Goal: Task Accomplishment & Management: Use online tool/utility

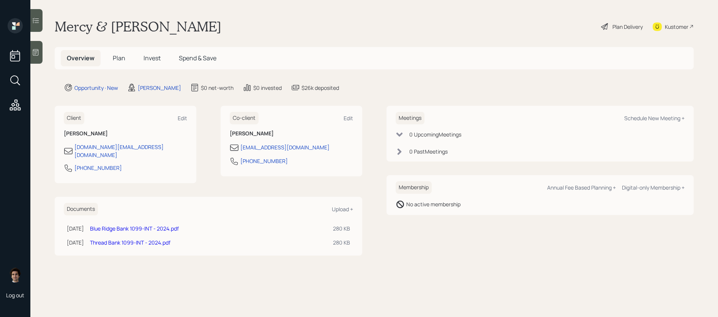
click at [150, 58] on span "Invest" at bounding box center [151, 58] width 17 height 8
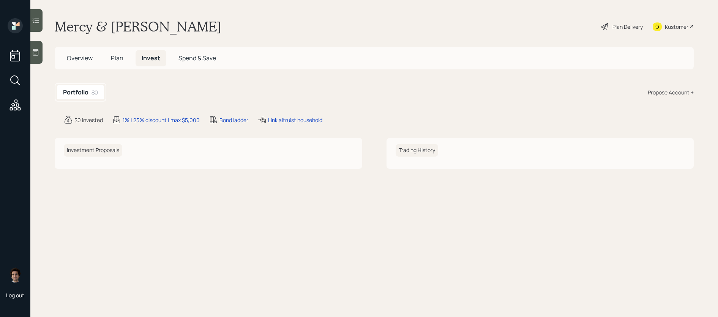
click at [183, 64] on h5 "Spend & Save" at bounding box center [197, 58] width 50 height 16
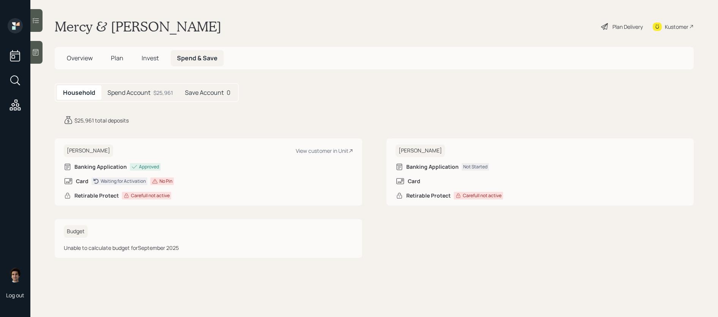
click at [161, 90] on div "$25,961" at bounding box center [162, 93] width 19 height 8
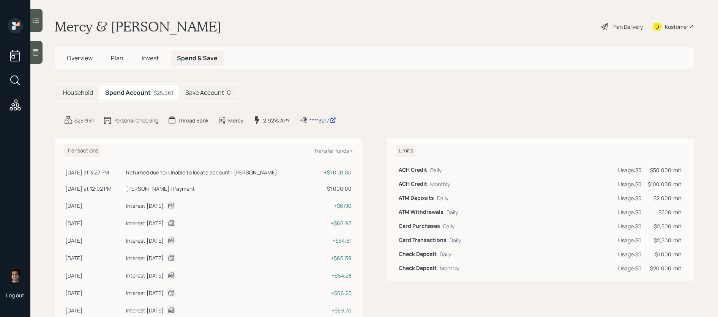
click at [231, 170] on div "Returned due to: Unable to locate account | [PERSON_NAME]" at bounding box center [201, 172] width 151 height 8
click at [202, 92] on h5 "Save Account" at bounding box center [204, 92] width 39 height 7
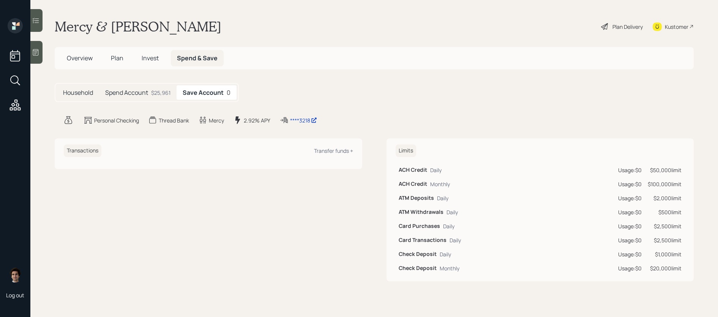
click at [121, 91] on h5 "Spend Account" at bounding box center [126, 92] width 43 height 7
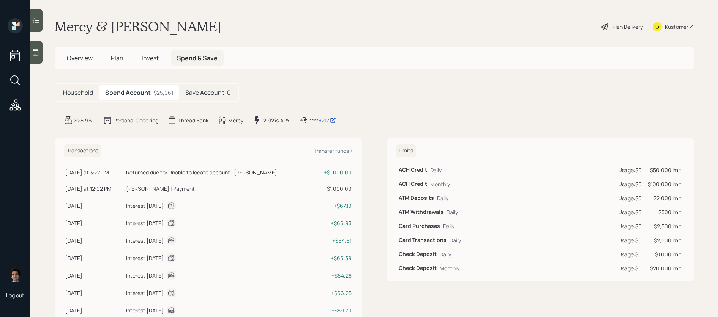
click at [277, 173] on div "Returned due to: Unable to locate account | [PERSON_NAME]" at bounding box center [201, 172] width 151 height 8
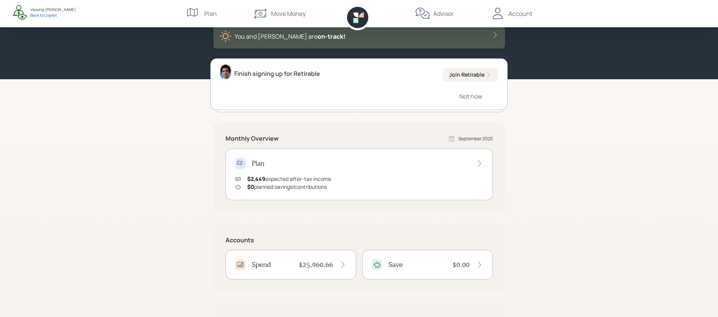
scroll to position [81, 0]
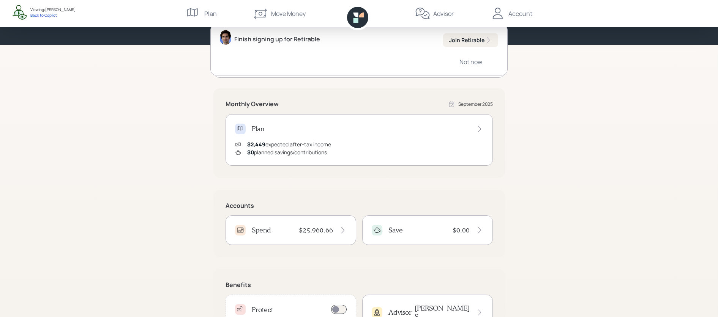
click at [310, 231] on h4 "$25,960.66" at bounding box center [316, 230] width 34 height 8
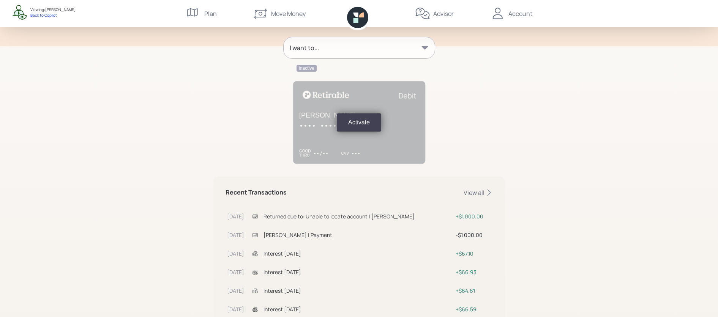
scroll to position [99, 0]
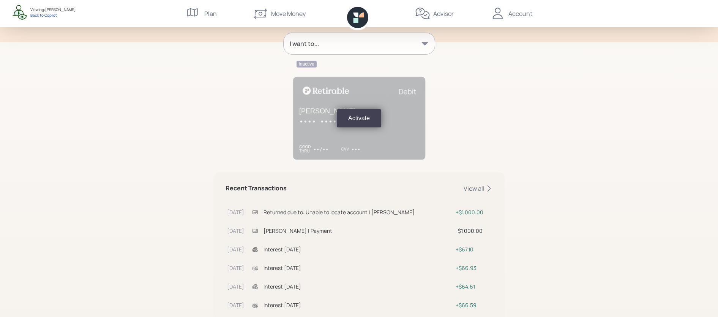
click at [255, 213] on icon at bounding box center [254, 212] width 5 height 4
click at [480, 188] on div "View all" at bounding box center [477, 188] width 29 height 8
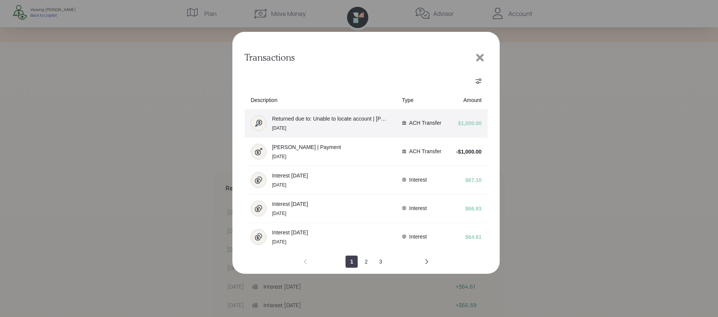
click at [359, 125] on div "Returned due to: Unable to locate account | Mercedes Painter Sep 23" at bounding box center [331, 123] width 118 height 15
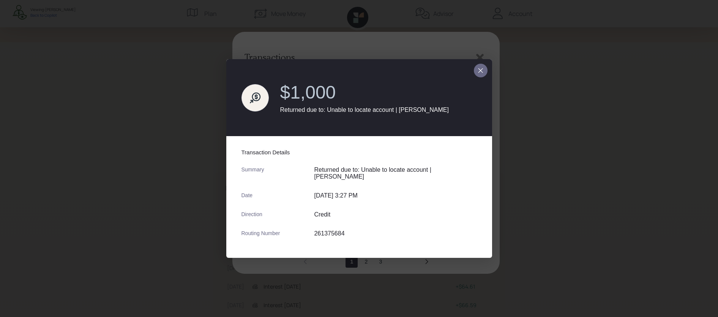
click at [479, 72] on icon "close dialog" at bounding box center [480, 70] width 6 height 9
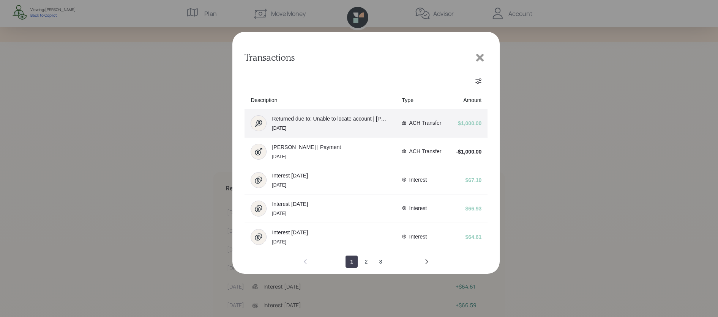
click at [338, 130] on div "Returned due to: Unable to locate account | Mercedes Painter Sep 23" at bounding box center [331, 123] width 118 height 15
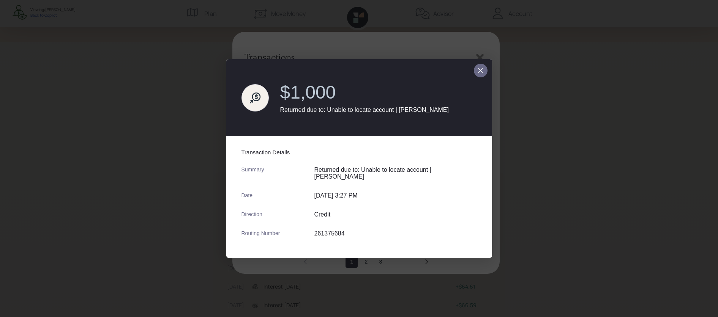
click at [484, 70] on button "close dialog" at bounding box center [481, 71] width 14 height 14
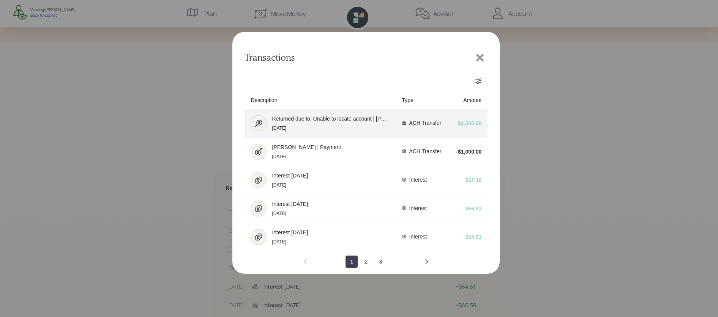
drag, startPoint x: 483, startPoint y: 57, endPoint x: 441, endPoint y: 135, distance: 88.8
click at [441, 135] on div "Transactions" at bounding box center [365, 153] width 267 height 242
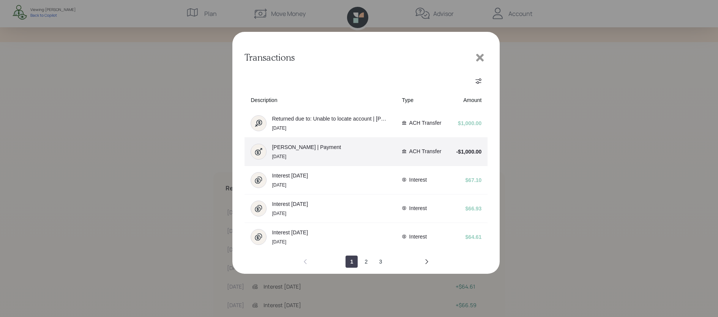
click at [428, 162] on td "ACH Transfer" at bounding box center [422, 151] width 53 height 28
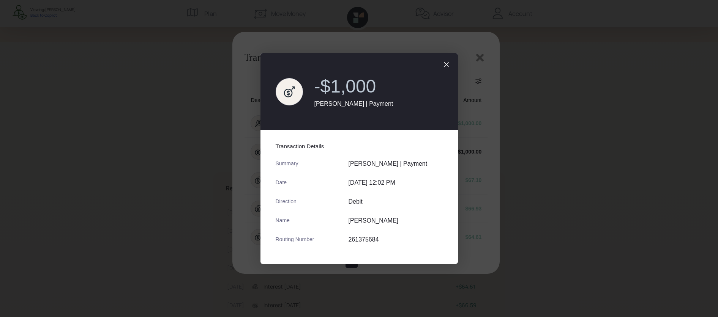
click at [363, 241] on dd "261375684" at bounding box center [387, 239] width 79 height 7
drag, startPoint x: 390, startPoint y: 238, endPoint x: 274, endPoint y: 241, distance: 115.4
click at [274, 241] on div "Transaction Details Summary Mercedes Painter | Payment Date Sep 22, 2025, 12:02…" at bounding box center [358, 197] width 197 height 134
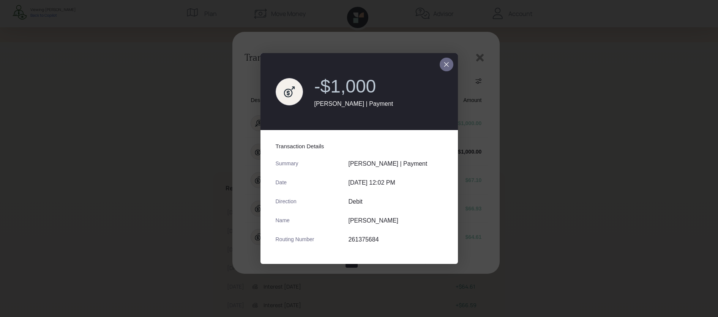
click at [442, 63] on button "close dialog" at bounding box center [446, 65] width 14 height 14
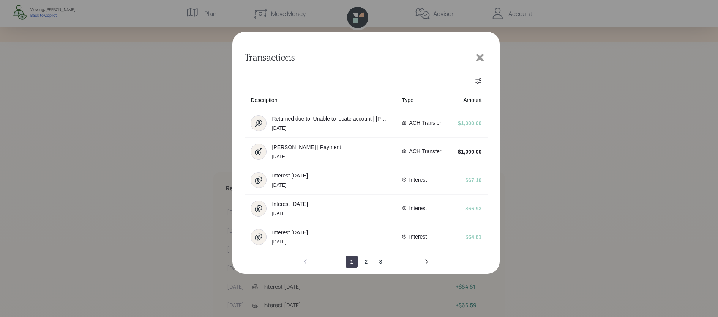
click at [482, 59] on icon at bounding box center [480, 58] width 8 height 8
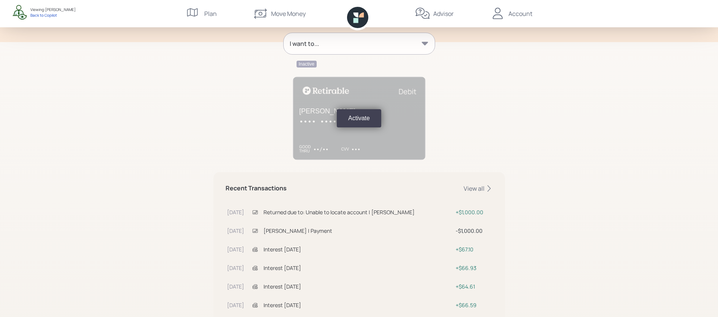
click at [394, 33] on div "I want to..." at bounding box center [358, 43] width 151 height 21
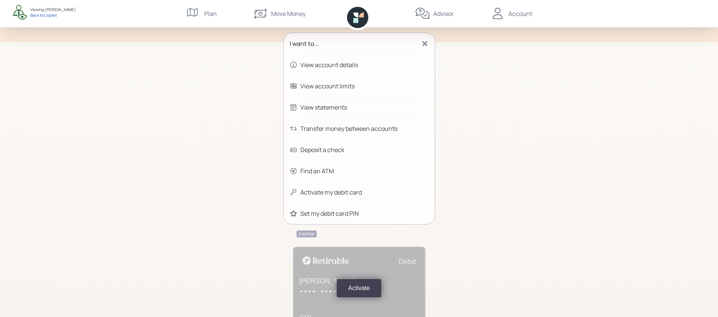
click at [407, 127] on div "Transfer money between accounts" at bounding box center [358, 128] width 151 height 21
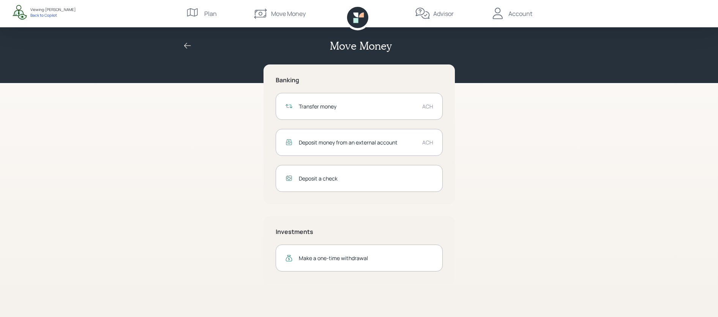
click at [392, 101] on div "Transfer money ACH" at bounding box center [358, 106] width 167 height 27
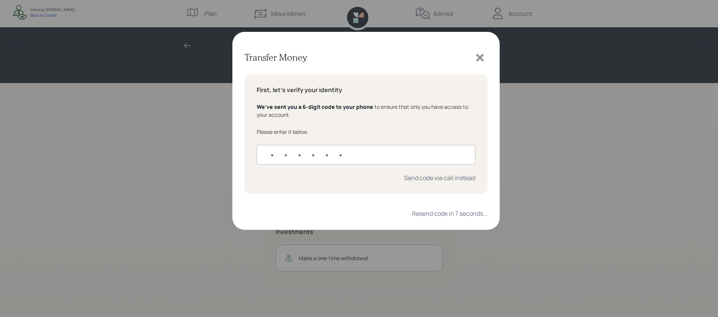
click at [476, 53] on icon at bounding box center [479, 57] width 11 height 11
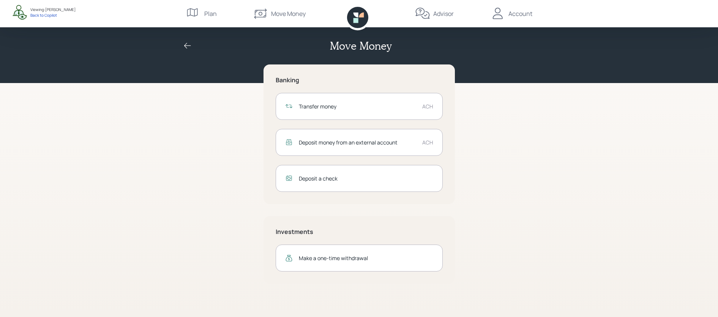
click at [397, 104] on div "Transfer money" at bounding box center [357, 106] width 117 height 8
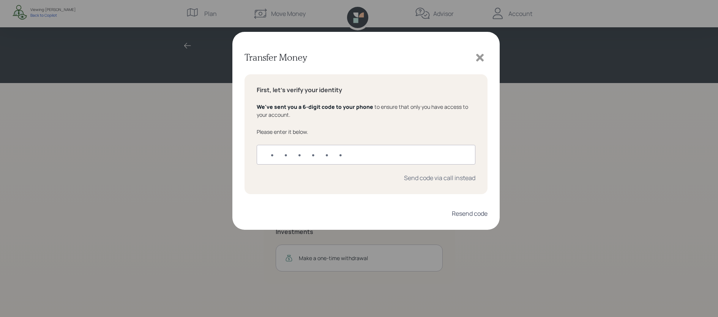
click at [478, 214] on div "Resend code" at bounding box center [470, 213] width 36 height 8
click at [275, 153] on input "text" at bounding box center [366, 155] width 219 height 20
type input "50498"
click at [348, 181] on div "Send code via call instead" at bounding box center [366, 178] width 219 height 8
click at [341, 161] on input "50498" at bounding box center [366, 155] width 219 height 20
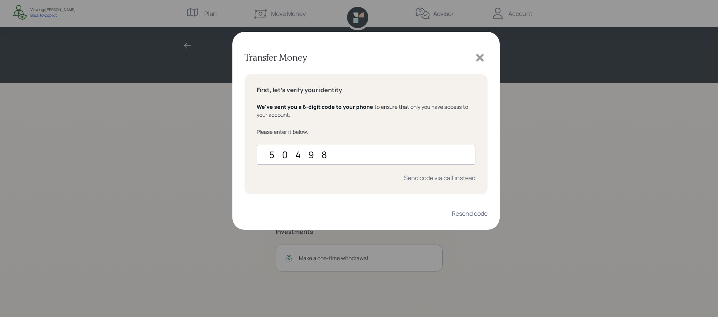
drag, startPoint x: 342, startPoint y: 158, endPoint x: 167, endPoint y: 120, distance: 178.6
click at [167, 120] on div "Transfer Money First, let's verify your identity We've sent you a 6-digit code …" at bounding box center [359, 158] width 718 height 317
type input "504098"
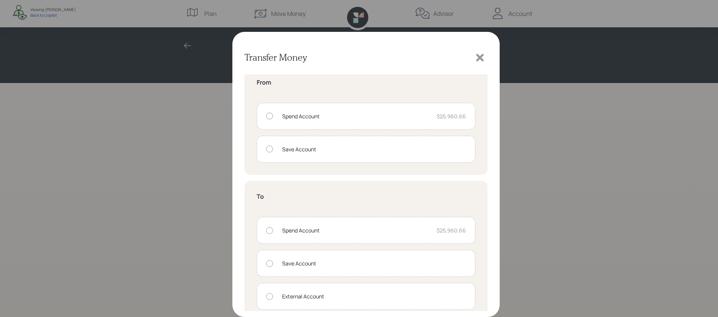
scroll to position [2, 0]
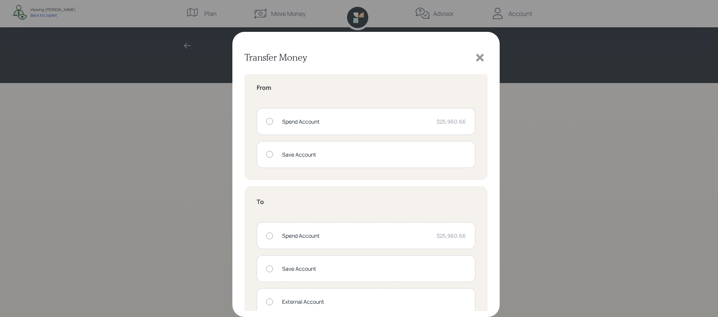
click at [301, 127] on div "Spend Account $25,960.66" at bounding box center [366, 121] width 219 height 27
radio input "true"
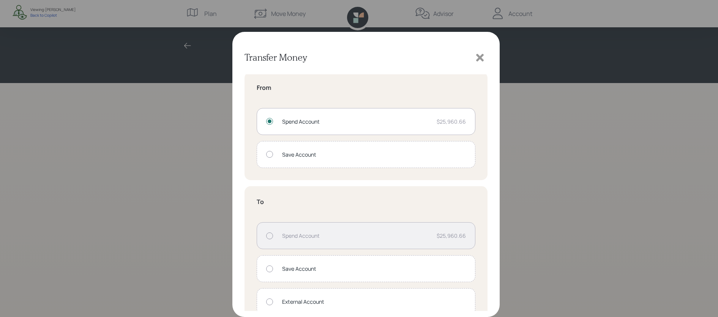
scroll to position [19, 0]
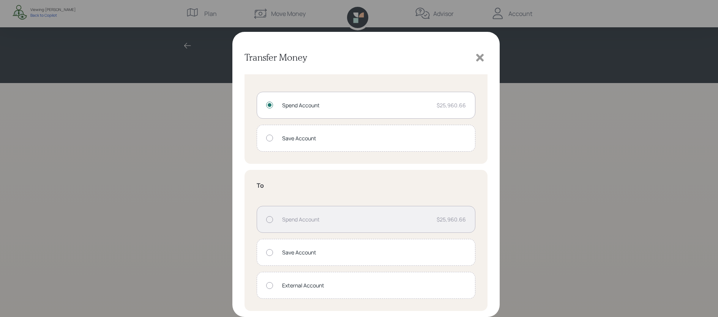
click at [340, 282] on div "External Account" at bounding box center [374, 286] width 184 height 8
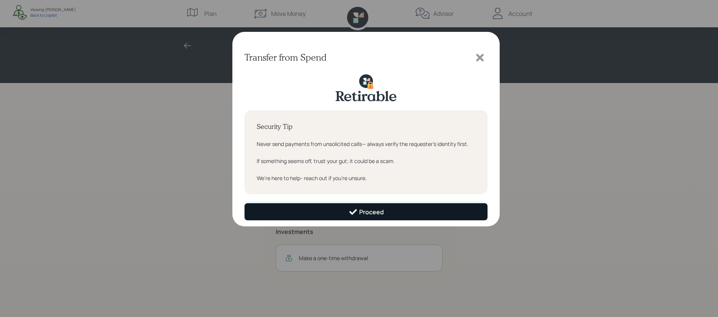
click at [334, 209] on button "Proceed" at bounding box center [365, 211] width 243 height 17
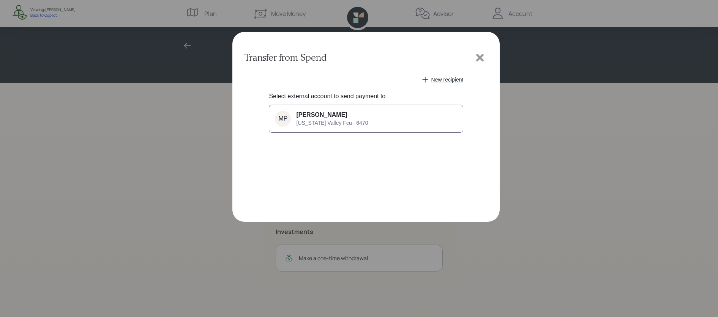
click at [371, 115] on button "MP Mercedes Painter Tennessee Valley Fcu · 6470" at bounding box center [366, 119] width 194 height 28
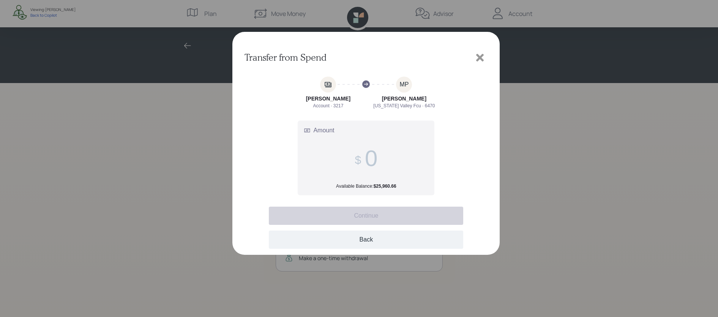
click at [364, 236] on button "Back" at bounding box center [366, 240] width 194 height 18
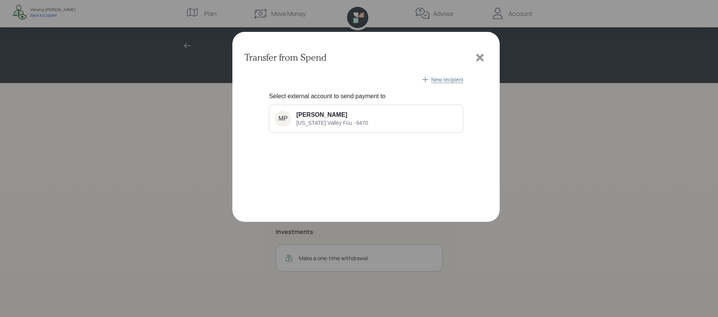
click at [446, 82] on span "New recipient" at bounding box center [447, 80] width 32 height 6
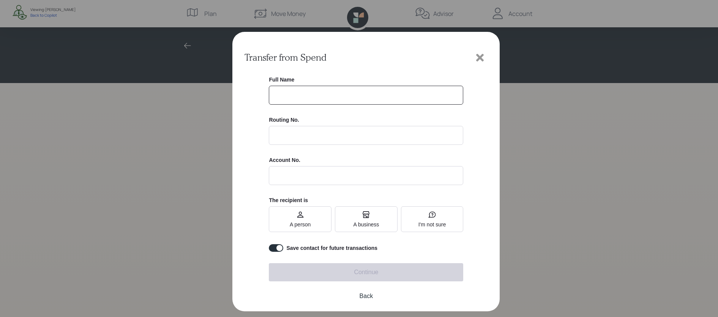
click at [332, 98] on input "text" at bounding box center [366, 95] width 194 height 19
click at [356, 97] on input "text" at bounding box center [366, 95] width 194 height 19
type input "[PERSON_NAME] & [PERSON_NAME]"
click at [341, 139] on input at bounding box center [366, 135] width 194 height 19
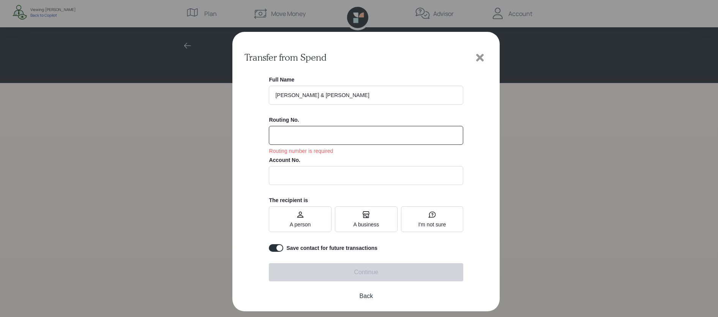
click at [358, 175] on input "text" at bounding box center [366, 175] width 194 height 19
click at [355, 137] on input at bounding box center [366, 135] width 194 height 19
paste input "26137568"
click at [355, 179] on input "text" at bounding box center [366, 175] width 194 height 19
click at [307, 132] on input "26137568" at bounding box center [366, 135] width 194 height 19
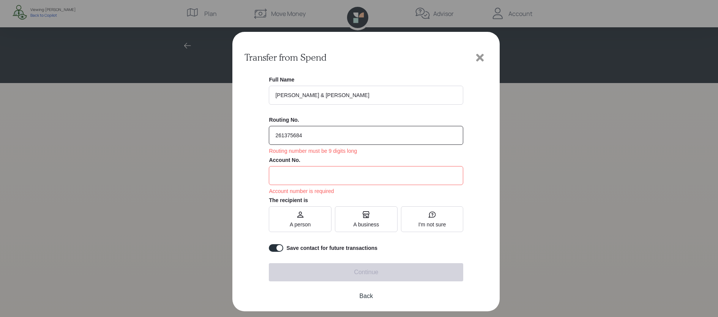
type input "261375684"
click at [297, 183] on input "text" at bounding box center [366, 175] width 194 height 19
click at [321, 174] on input "**********" at bounding box center [366, 175] width 194 height 19
click at [376, 134] on input "261375684" at bounding box center [366, 135] width 194 height 19
click at [333, 178] on input "**********" at bounding box center [366, 175] width 194 height 19
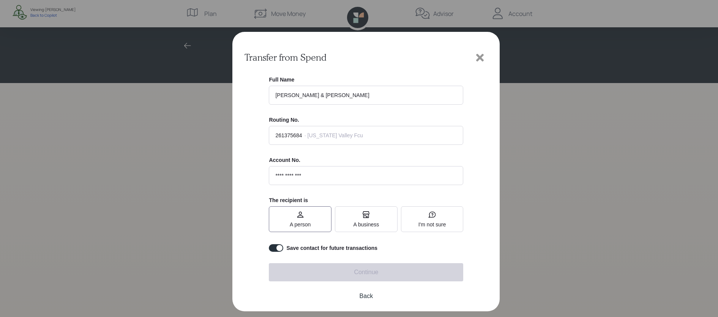
click at [318, 219] on label "A person" at bounding box center [300, 219] width 63 height 26
click at [290, 219] on input "A person" at bounding box center [290, 219] width 0 height 0
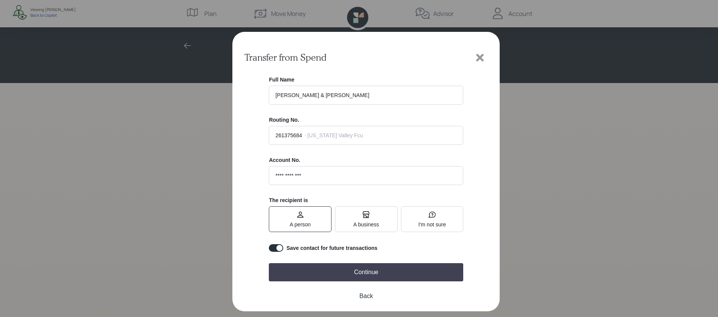
click at [286, 175] on input "**********" at bounding box center [366, 175] width 194 height 19
type input "**********"
click at [400, 155] on div "**********" at bounding box center [366, 164] width 194 height 175
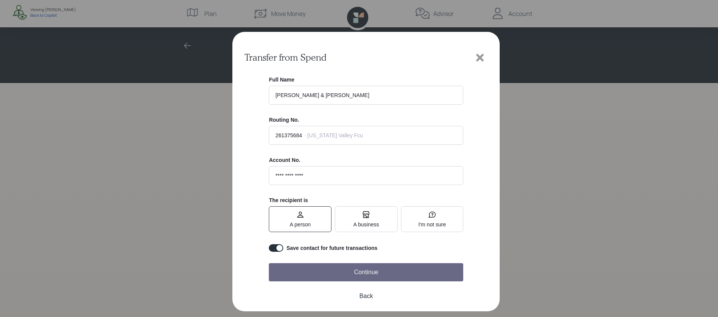
click at [335, 269] on button "Continue" at bounding box center [366, 272] width 194 height 18
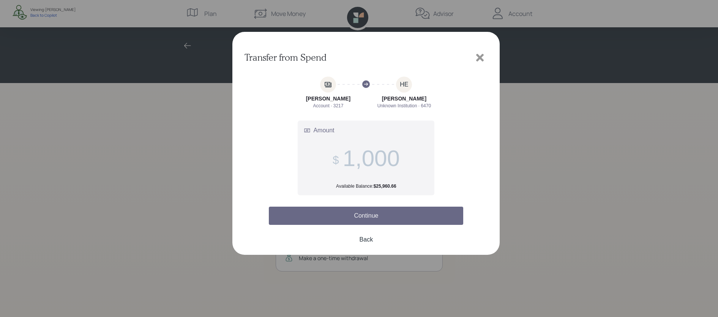
type input "1,000"
click at [437, 220] on button "Continue" at bounding box center [366, 216] width 194 height 18
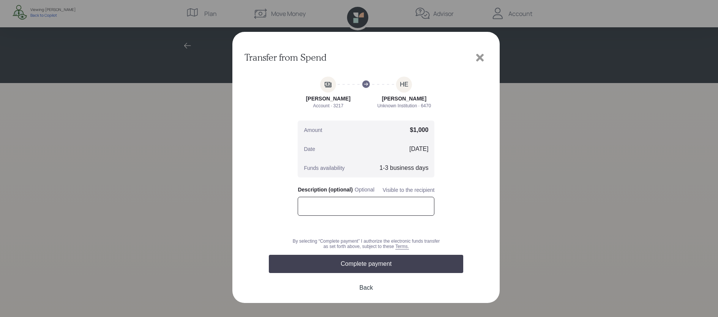
click at [368, 203] on input "text" at bounding box center [365, 206] width 137 height 19
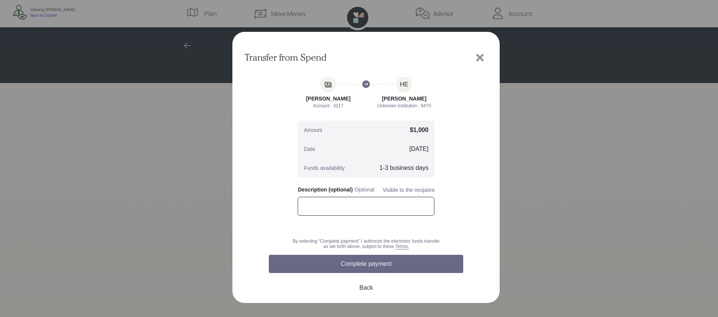
click at [408, 270] on button "Complete payment" at bounding box center [366, 264] width 194 height 18
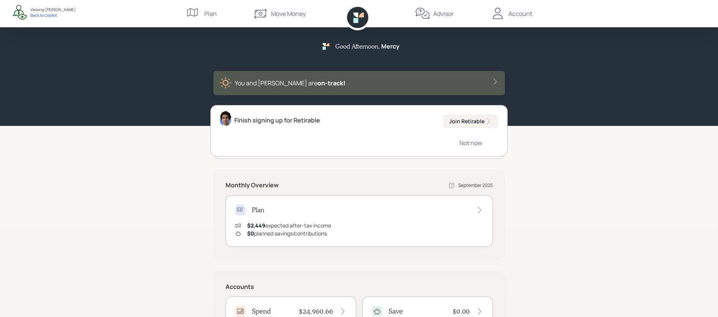
scroll to position [87, 0]
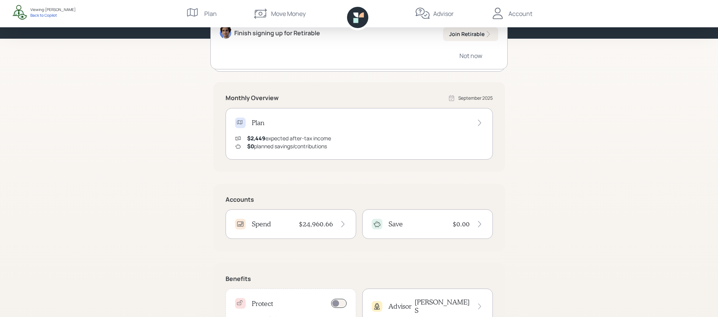
click at [338, 217] on div "Spend $24,960.66" at bounding box center [290, 224] width 131 height 30
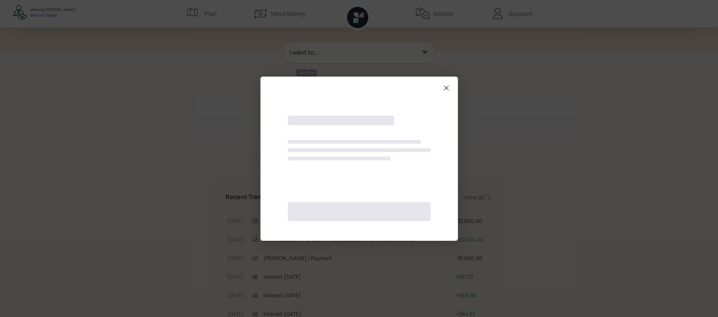
scroll to position [173, 0]
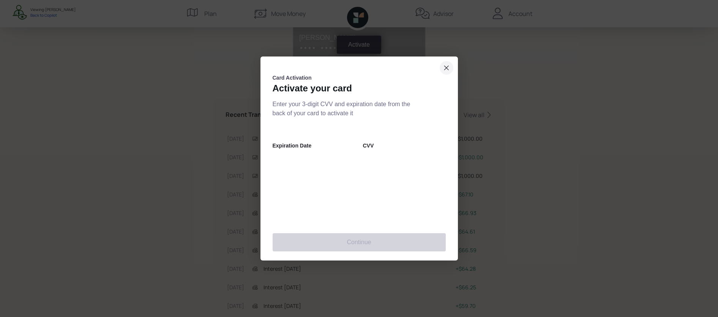
click at [446, 69] on icon "close dialog" at bounding box center [446, 67] width 6 height 9
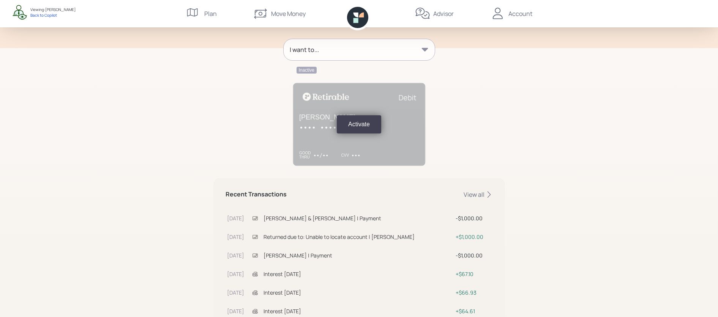
scroll to position [94, 0]
click at [375, 121] on button "Activate" at bounding box center [359, 124] width 44 height 18
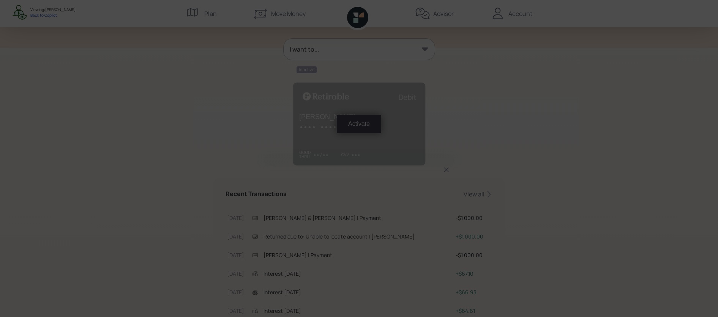
click at [467, 143] on dialog at bounding box center [359, 158] width 718 height 317
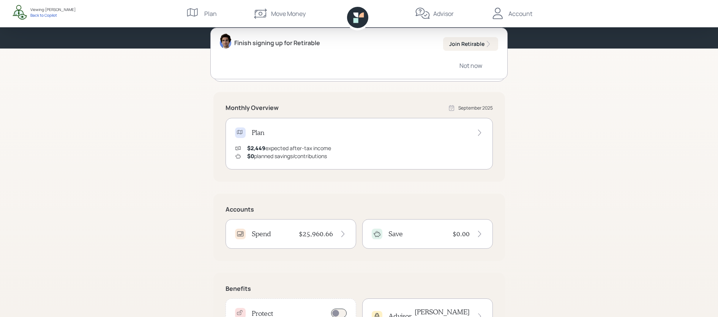
scroll to position [107, 0]
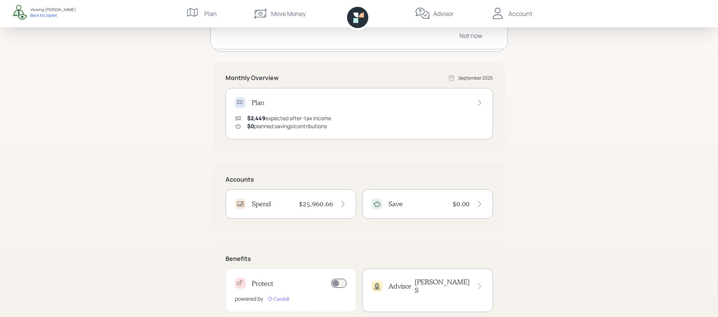
click at [323, 213] on div "Spend $25,960.66" at bounding box center [290, 204] width 131 height 30
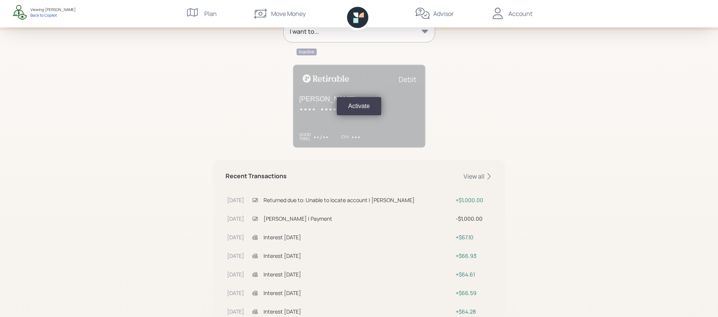
scroll to position [167, 0]
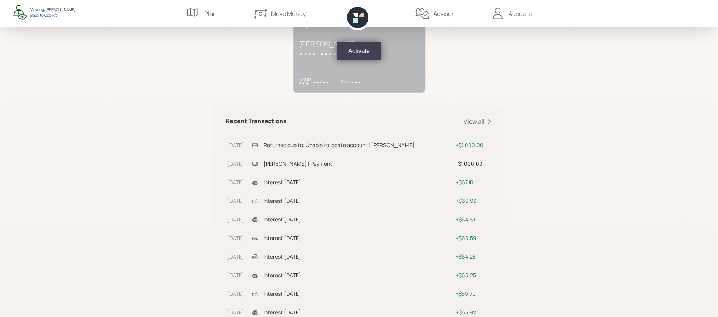
click at [315, 144] on div "Returned due to: Unable to locate account | [PERSON_NAME]" at bounding box center [357, 145] width 189 height 8
click at [322, 166] on div "[PERSON_NAME] | Payment" at bounding box center [357, 164] width 189 height 8
click at [483, 118] on div "View all" at bounding box center [477, 121] width 29 height 8
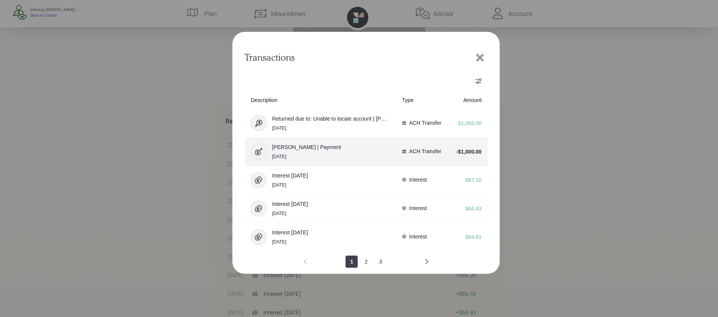
click at [349, 144] on div "Mercedes Painter | Payment Sep 22" at bounding box center [319, 152] width 139 height 16
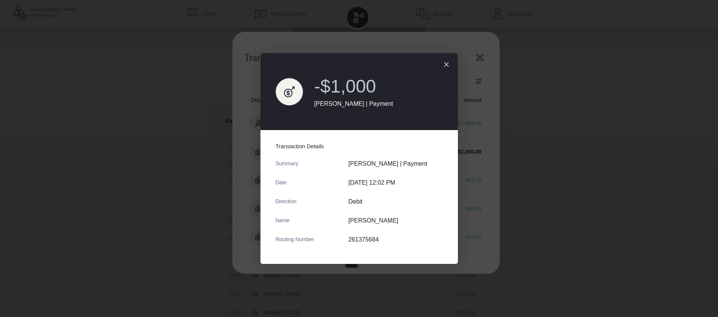
drag, startPoint x: 386, startPoint y: 241, endPoint x: 316, endPoint y: 242, distance: 69.4
click at [316, 242] on div "Routing Number 261375684" at bounding box center [351, 239] width 152 height 7
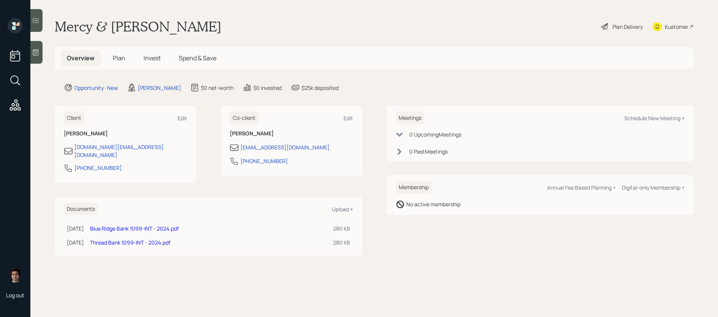
click at [183, 62] on span "Spend & Save" at bounding box center [198, 58] width 38 height 8
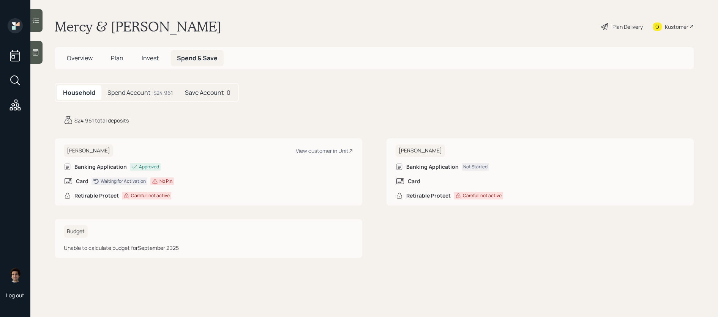
click at [164, 87] on div "Spend Account $24,961" at bounding box center [139, 92] width 77 height 14
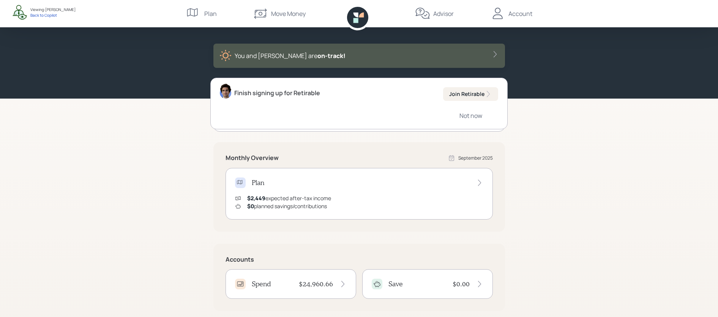
scroll to position [127, 0]
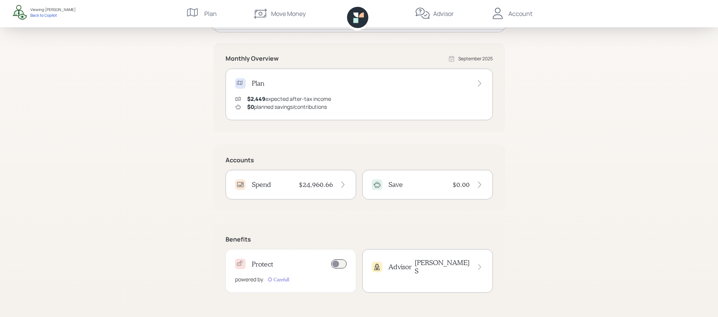
click at [302, 179] on div "Spend $24,960.66" at bounding box center [290, 185] width 131 height 30
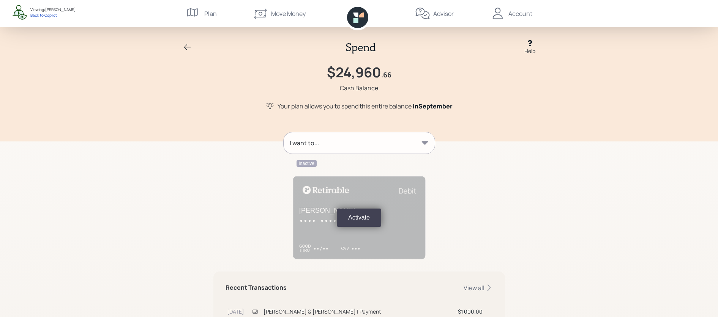
scroll to position [152, 0]
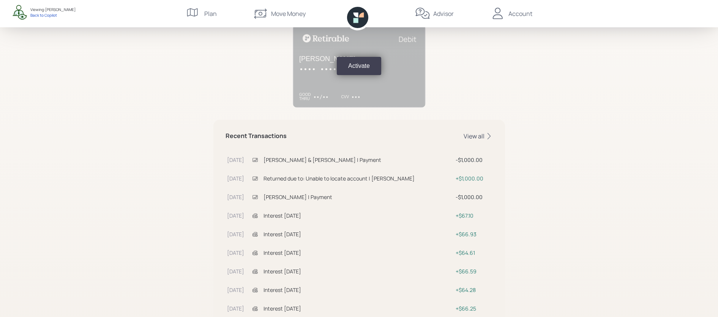
click at [475, 137] on div "View all" at bounding box center [477, 136] width 29 height 8
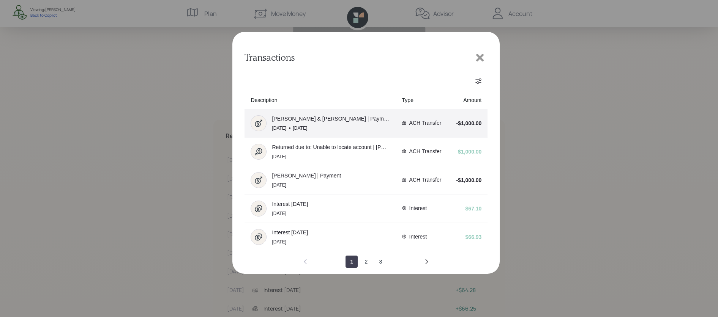
click at [328, 119] on span "[PERSON_NAME] & [PERSON_NAME] | Payment" at bounding box center [331, 119] width 118 height 6
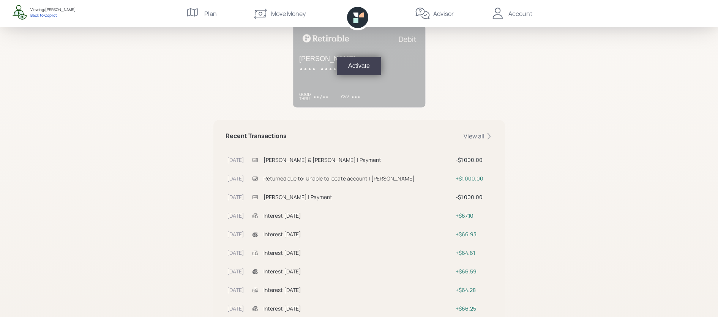
click at [364, 202] on td "[PERSON_NAME] | Payment" at bounding box center [358, 196] width 192 height 19
